Goal: Transaction & Acquisition: Obtain resource

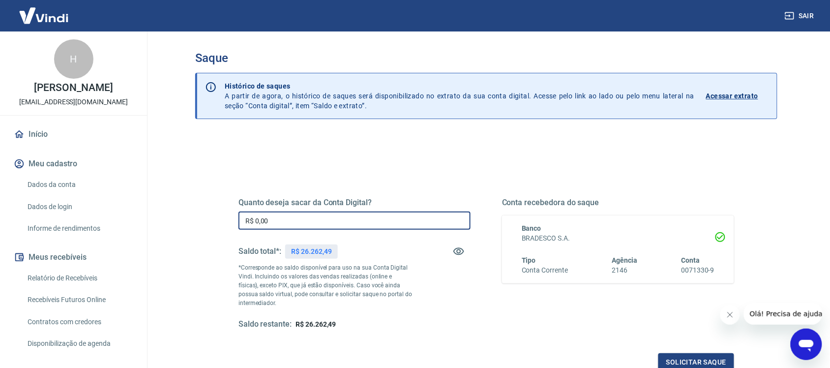
drag, startPoint x: 285, startPoint y: 220, endPoint x: 161, endPoint y: 225, distance: 124.0
click at [149, 227] on main "Saque Histórico de saques A partir de agora, o histórico de saques será disponi…" at bounding box center [487, 199] width 688 height 336
type input "R$ 12.342,58"
click at [685, 352] on div "Quanto deseja sacar da Conta Digital? R$ 12.342,58 ​ Saldo total*: R$ 26.262,49…" at bounding box center [487, 272] width 496 height 197
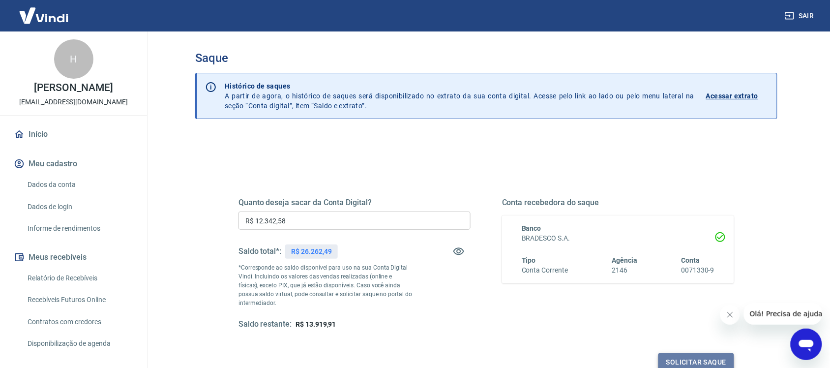
click at [689, 363] on button "Solicitar saque" at bounding box center [697, 362] width 76 height 18
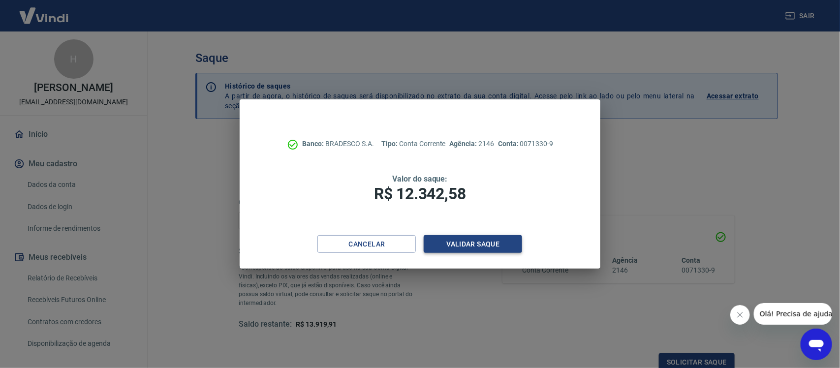
click at [471, 239] on button "Validar saque" at bounding box center [472, 244] width 98 height 18
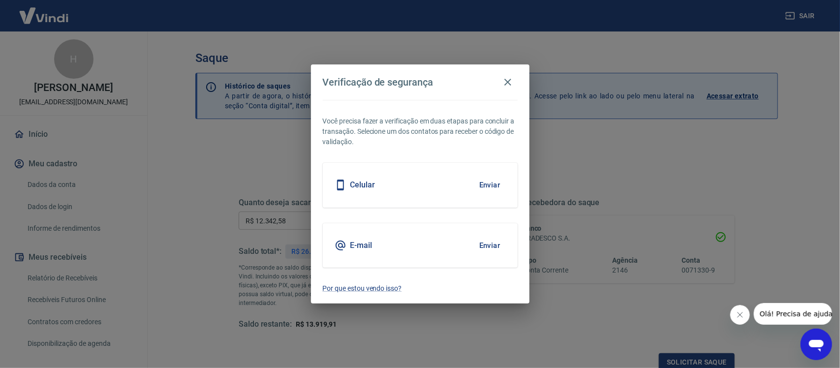
scroll to position [3, 0]
click at [379, 192] on div "Celular Enviar" at bounding box center [420, 185] width 195 height 44
click at [492, 185] on button "Enviar" at bounding box center [490, 185] width 32 height 21
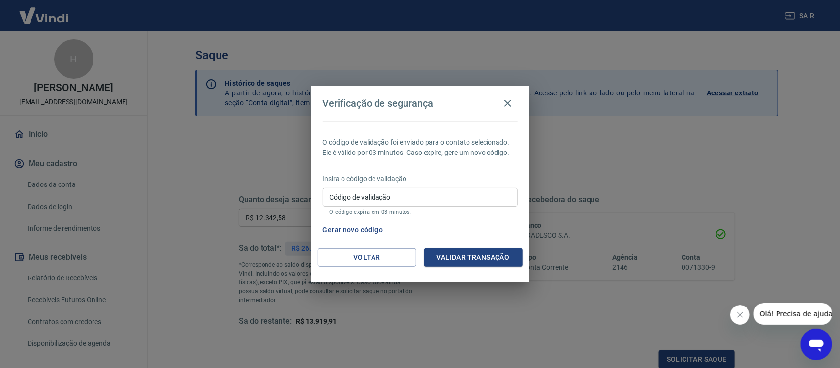
click at [399, 198] on input "Código de validação" at bounding box center [420, 197] width 195 height 18
type input "202704"
click at [468, 249] on button "Validar transação" at bounding box center [473, 257] width 98 height 18
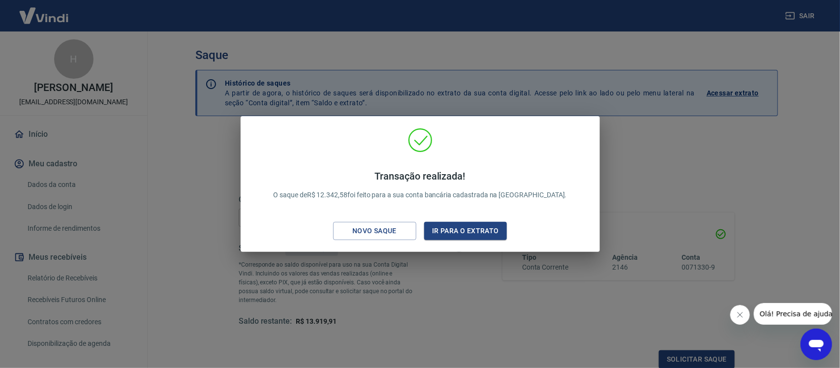
click at [782, 188] on div "Transação realizada! O saque de R$ 12.342,58 foi feito para a sua conta bancári…" at bounding box center [420, 184] width 840 height 368
